Goal: Information Seeking & Learning: Learn about a topic

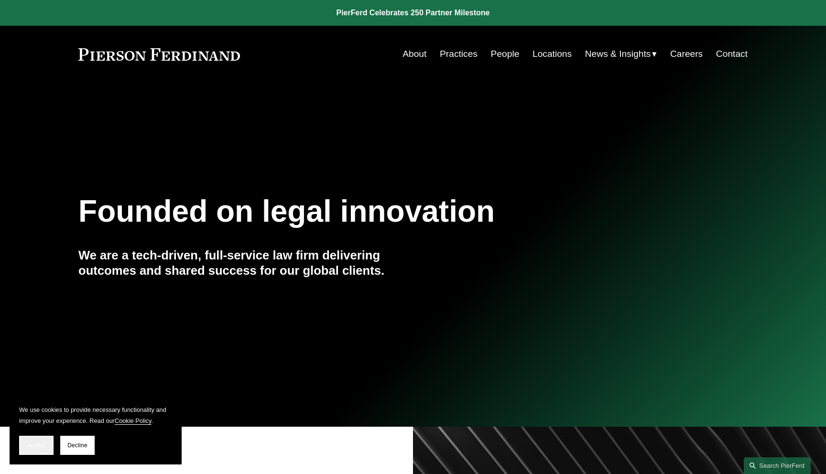
click at [21, 449] on button "Accept" at bounding box center [36, 445] width 34 height 19
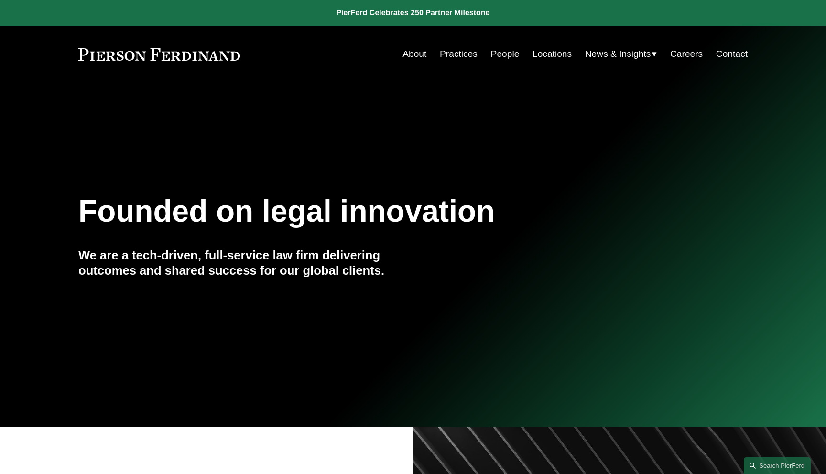
click at [0, 0] on span "News" at bounding box center [0, 0] width 0 height 0
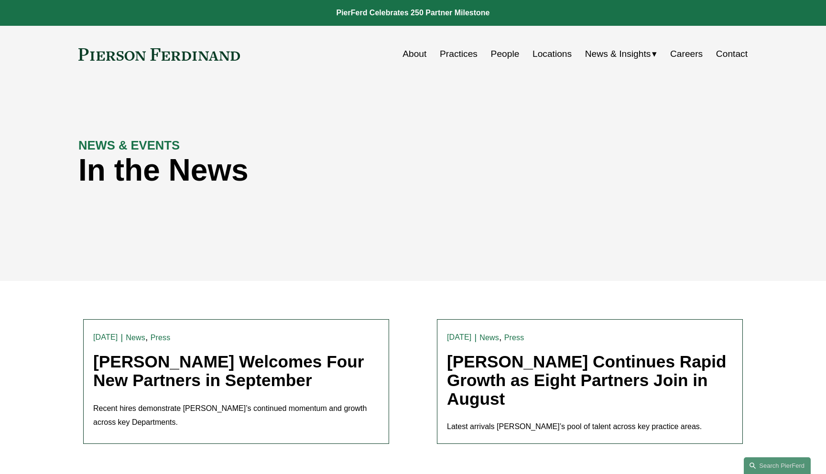
click at [285, 366] on link "[PERSON_NAME] Welcomes Four New Partners in September" at bounding box center [228, 370] width 271 height 37
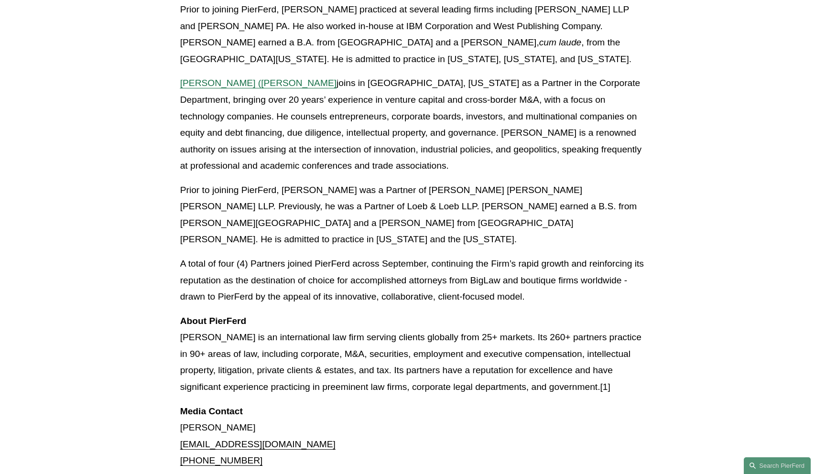
scroll to position [835, 0]
